Goal: Navigation & Orientation: Find specific page/section

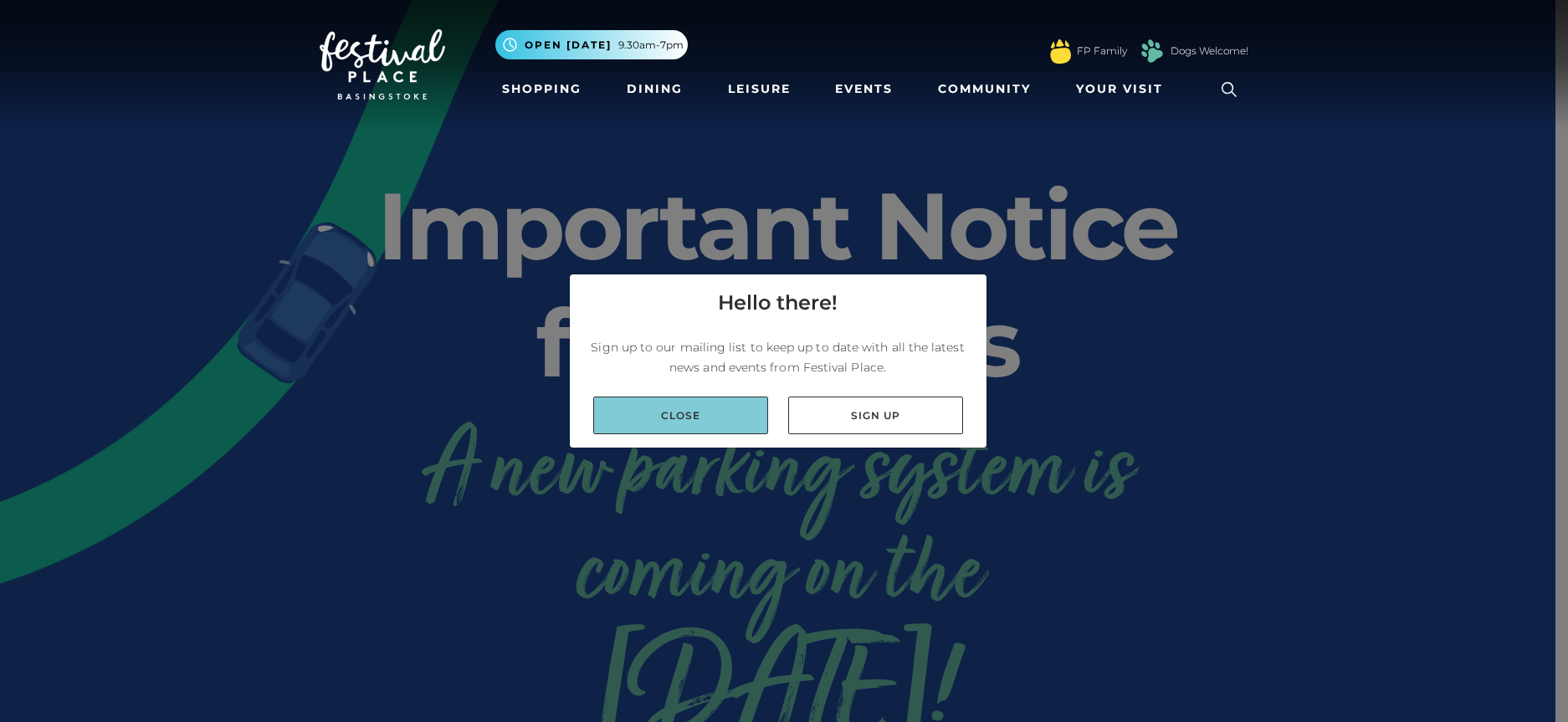
click at [647, 420] on link "Close" at bounding box center [680, 415] width 175 height 38
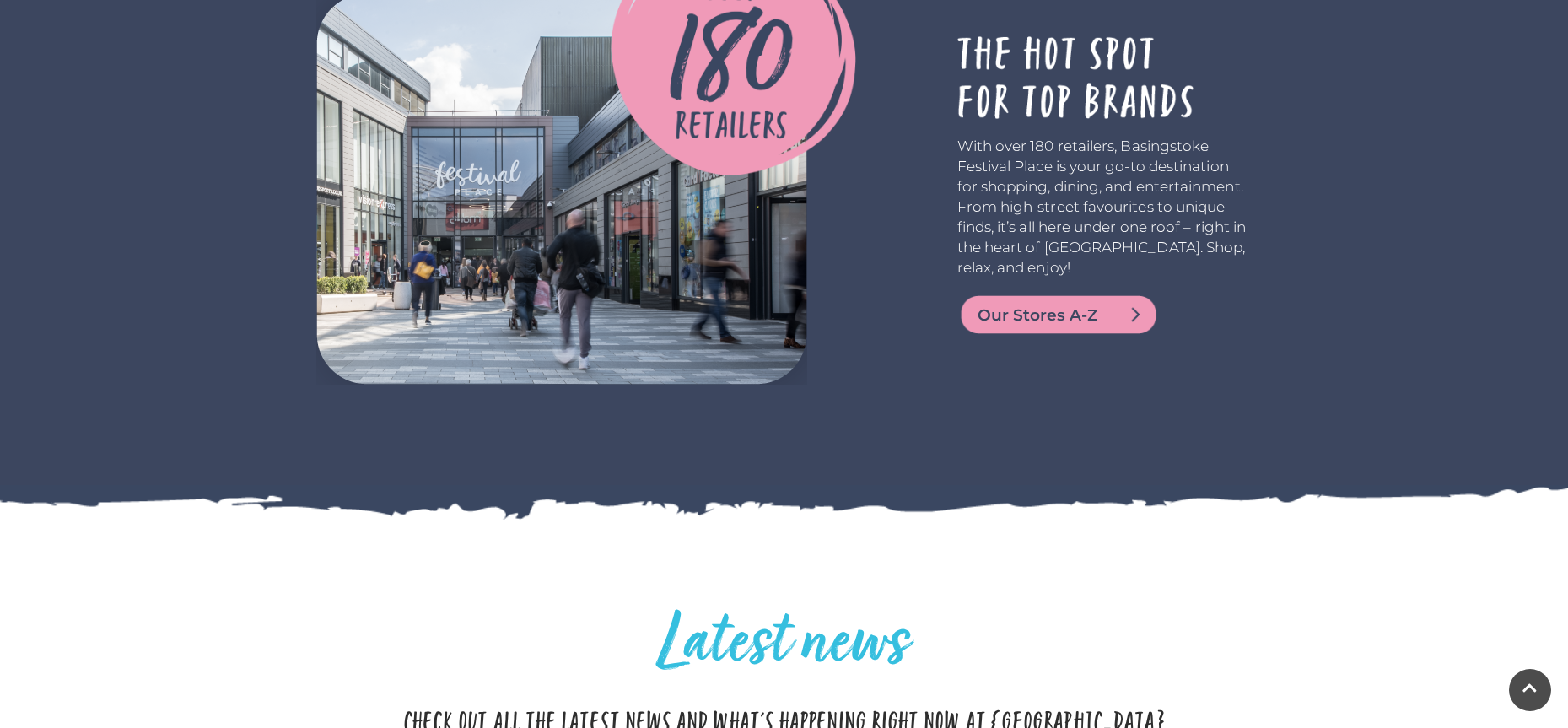
scroll to position [2960, 0]
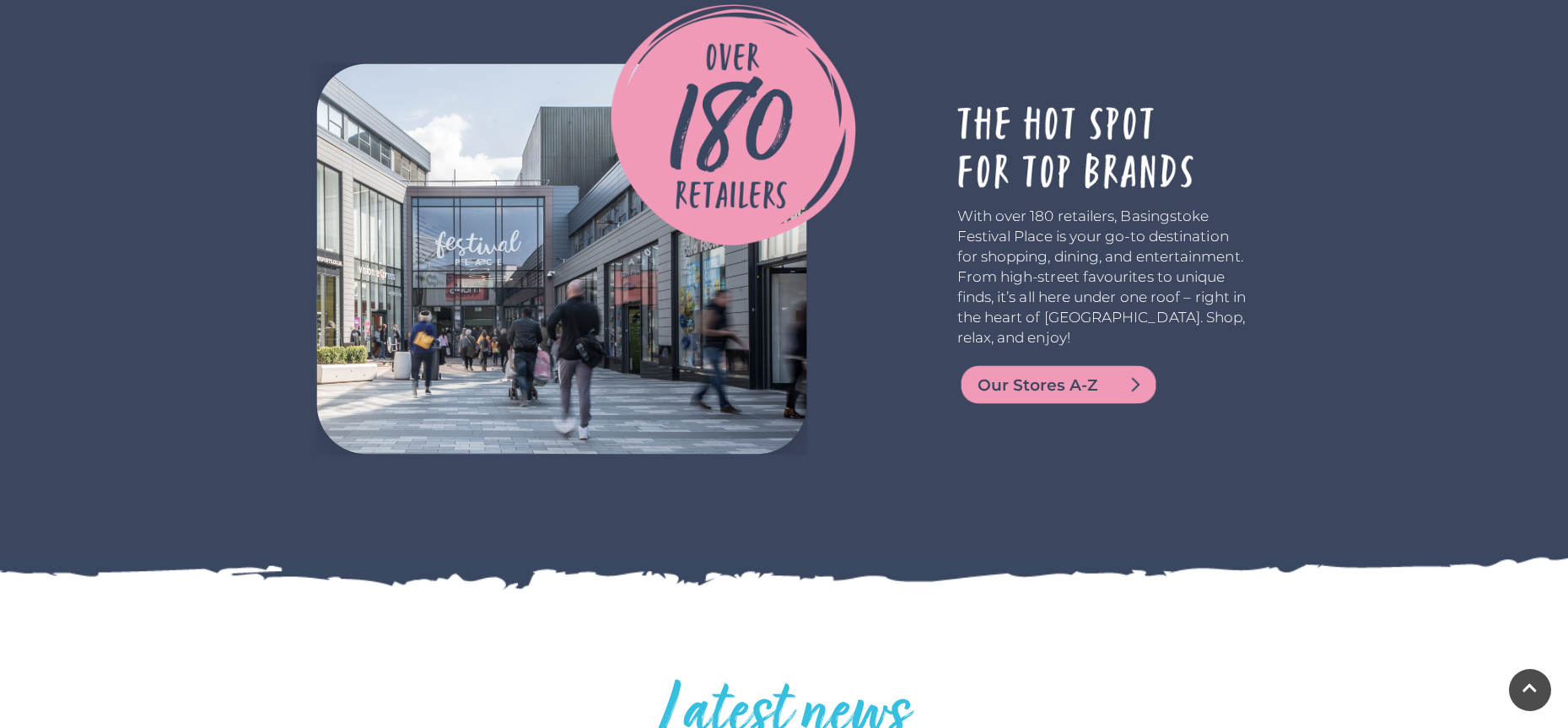
click at [1046, 378] on span "Our Stores A-Z" at bounding box center [1079, 385] width 203 height 23
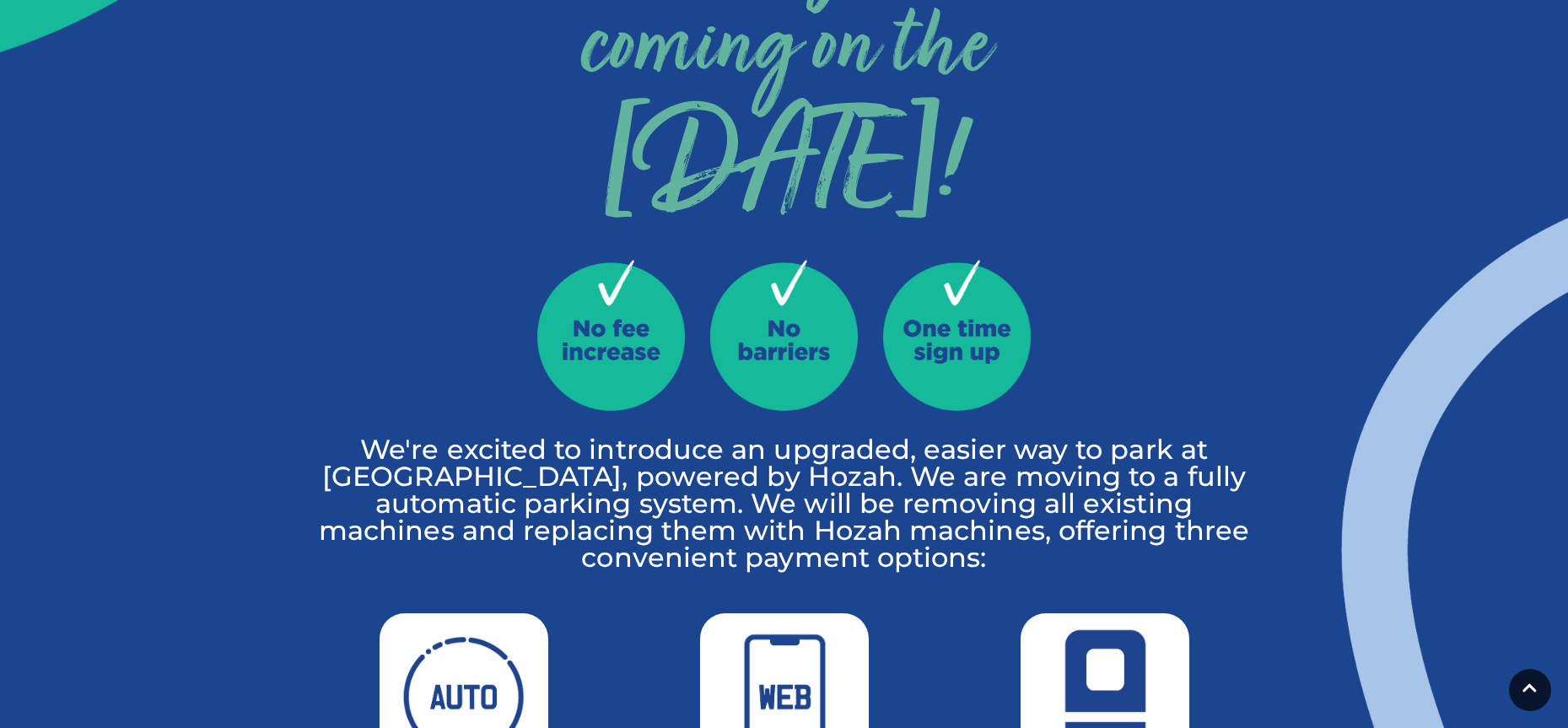
scroll to position [0, 0]
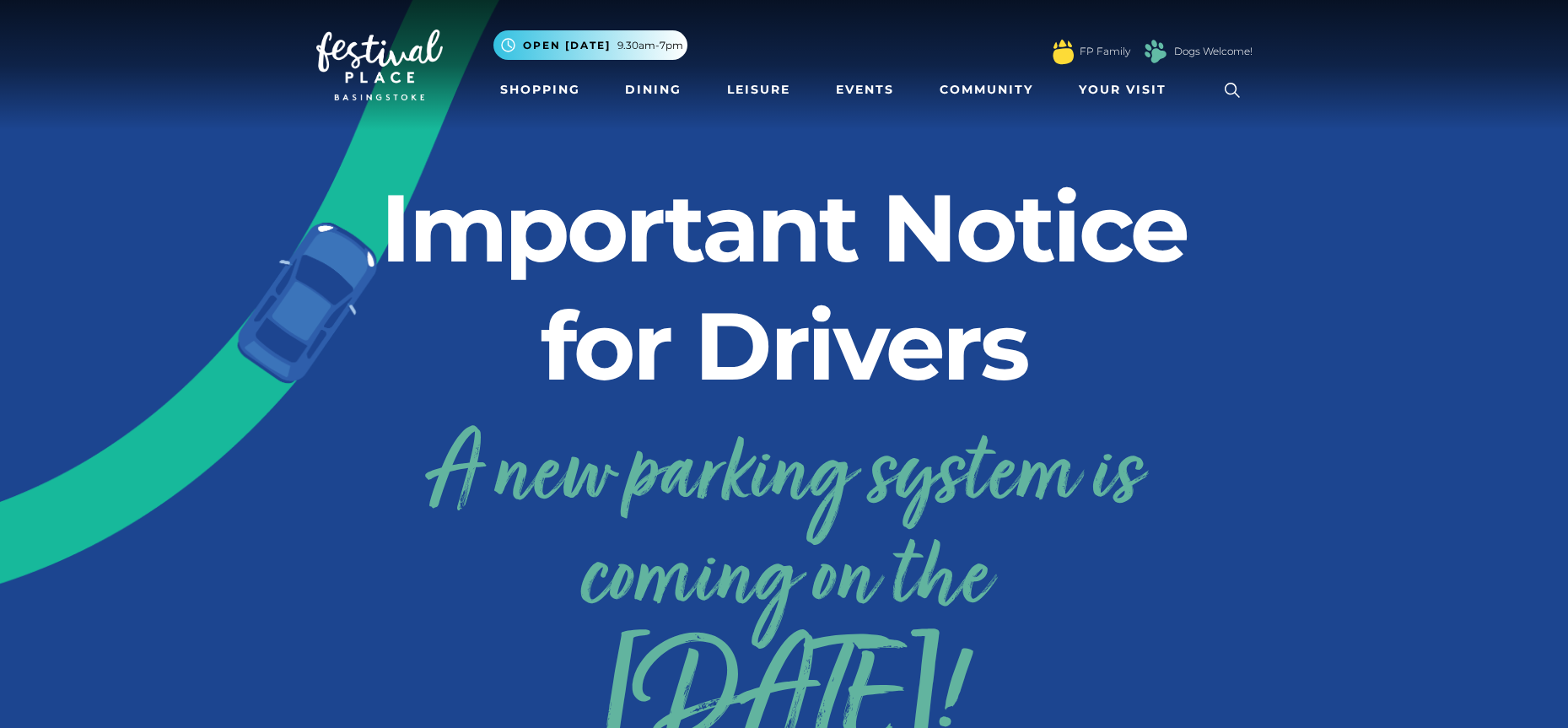
click at [379, 56] on img at bounding box center [380, 65] width 127 height 71
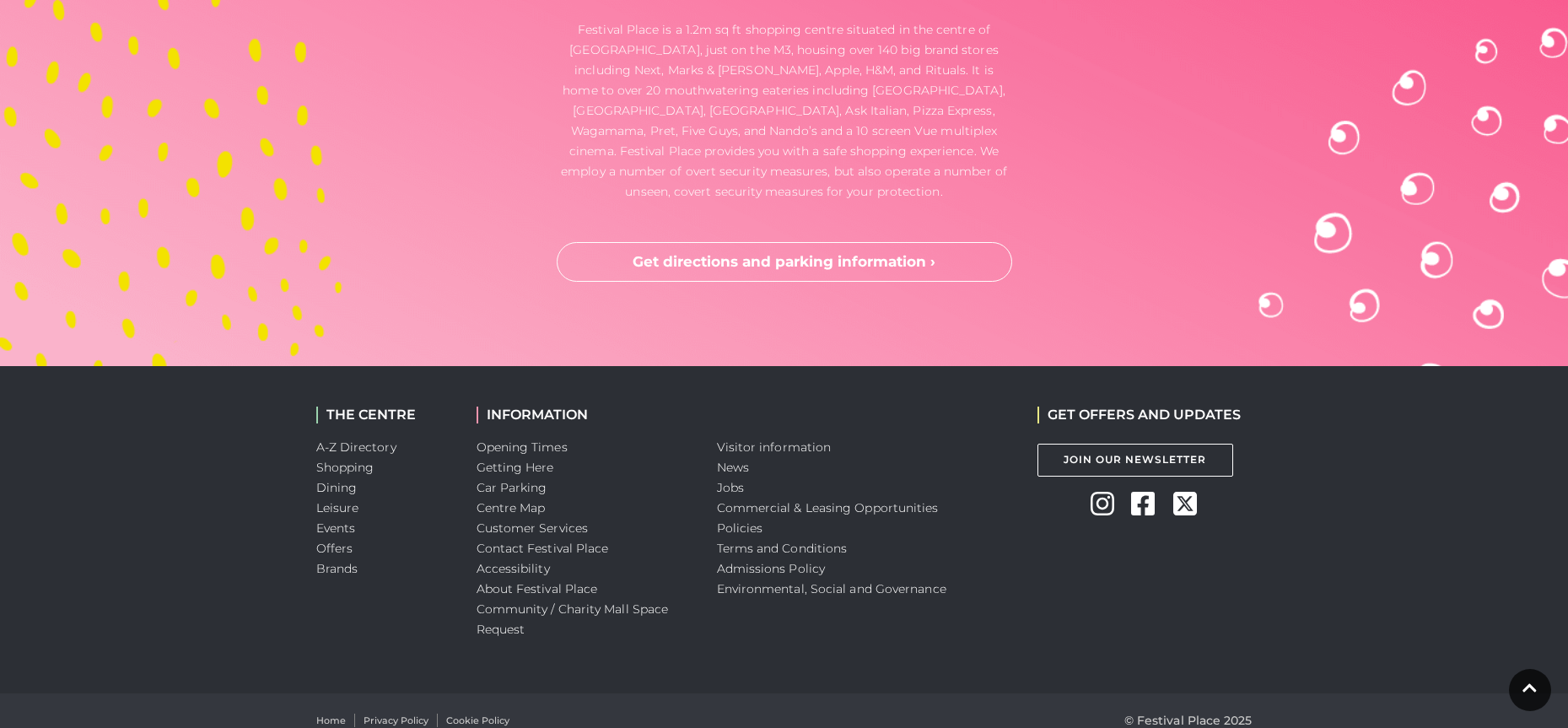
scroll to position [4477, 0]
